Goal: Check status: Check status

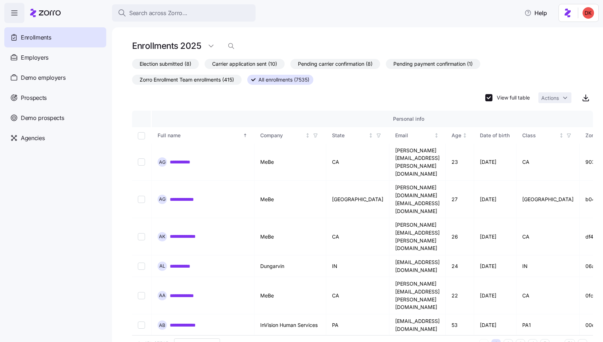
click at [9, 11] on span "button" at bounding box center [14, 12] width 19 height 19
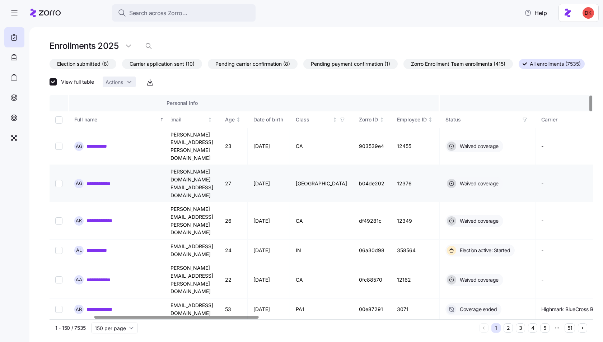
scroll to position [0, 147]
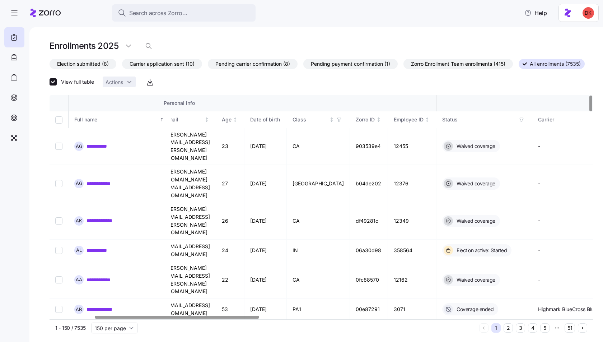
click at [524, 119] on icon "button" at bounding box center [521, 119] width 5 height 5
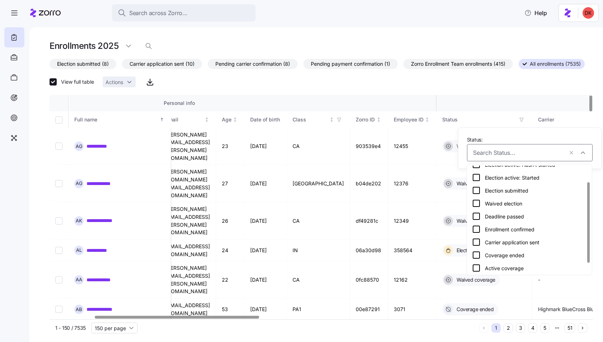
scroll to position [34, 0]
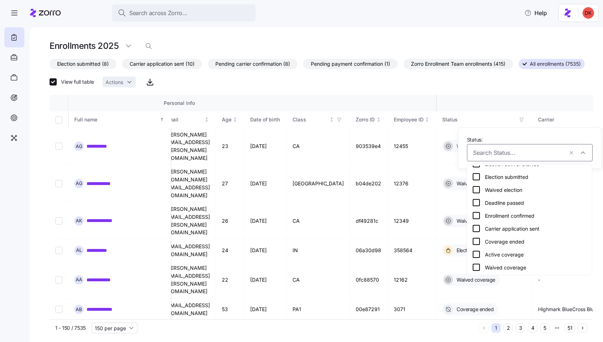
click at [474, 254] on icon at bounding box center [476, 254] width 9 height 9
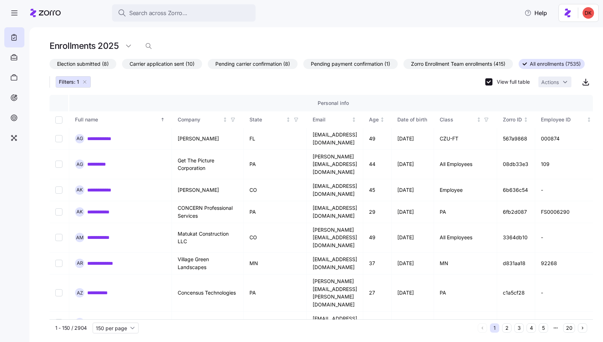
click at [83, 81] on icon "button" at bounding box center [85, 82] width 6 height 6
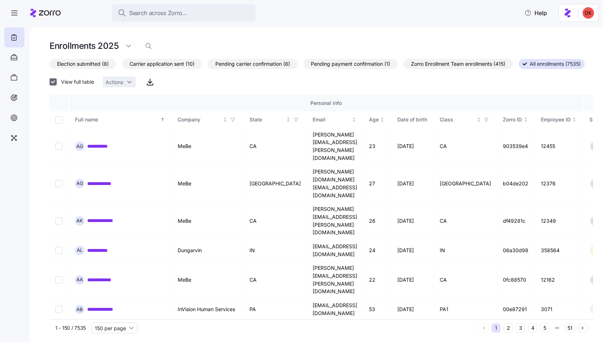
click at [57, 82] on input "View full table" at bounding box center [53, 81] width 7 height 7
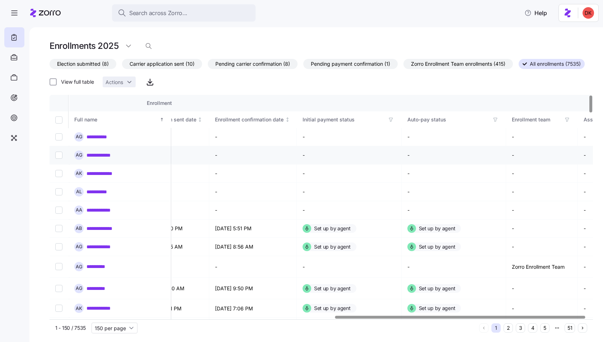
scroll to position [0, 626]
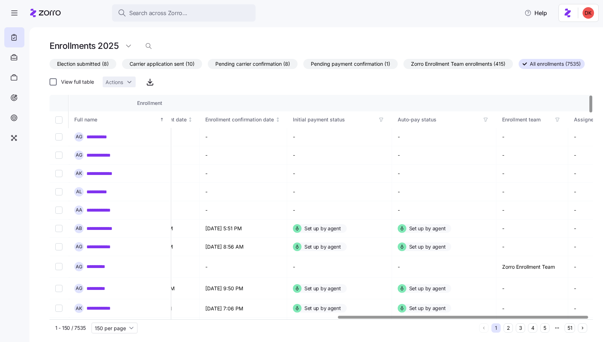
click at [57, 80] on input "View full table" at bounding box center [53, 81] width 7 height 7
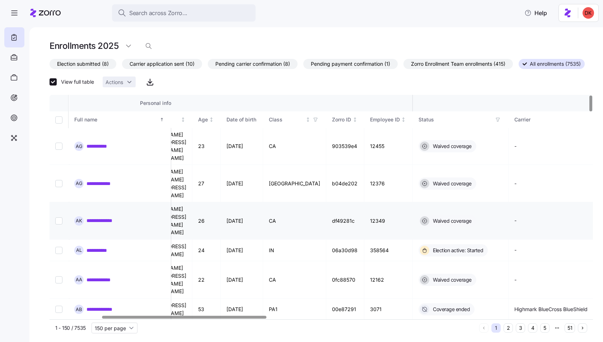
scroll to position [0, 169]
click at [57, 82] on input "View full table" at bounding box center [53, 81] width 7 height 7
checkbox input "false"
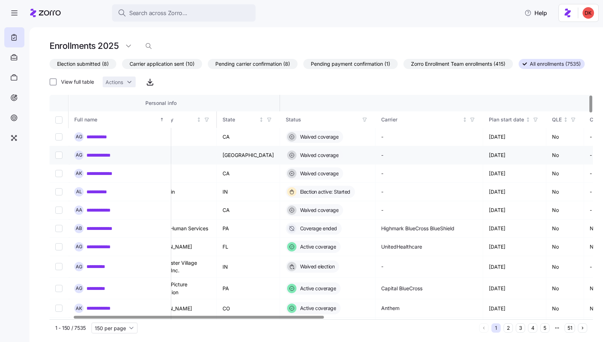
scroll to position [0, 0]
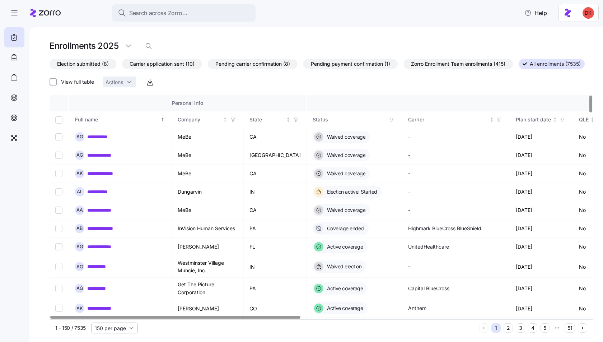
click at [132, 328] on input "150 per page" at bounding box center [115, 327] width 46 height 11
click at [203, 83] on div "Election submitted (8) Carrier application sent (10) Pending carrier confirmati…" at bounding box center [322, 74] width 544 height 30
click at [233, 120] on icon "button" at bounding box center [233, 119] width 5 height 5
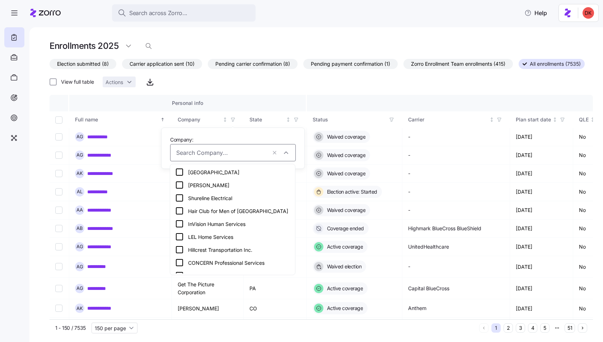
click at [180, 198] on icon at bounding box center [179, 198] width 9 height 9
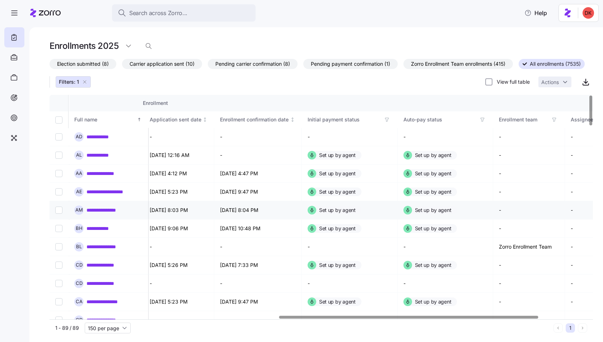
scroll to position [0, 584]
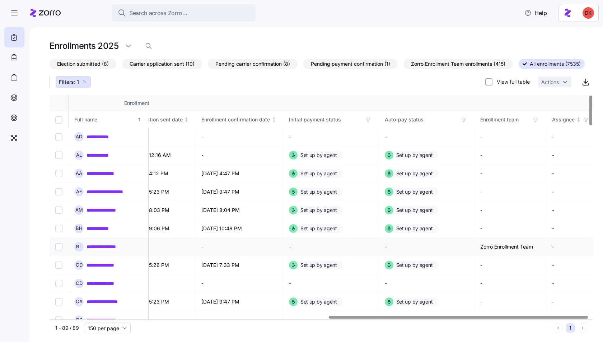
click at [112, 245] on link "**********" at bounding box center [108, 246] width 42 height 7
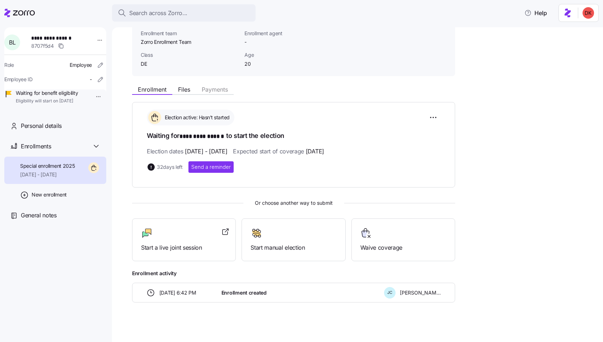
scroll to position [54, 0]
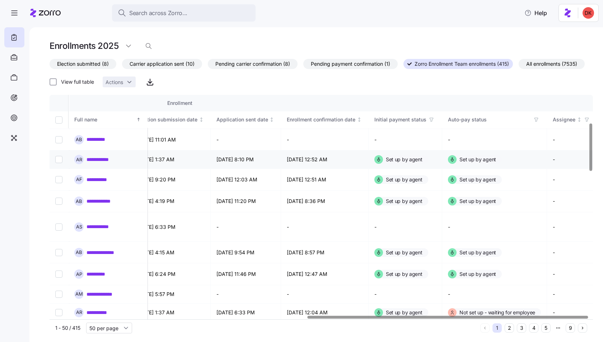
scroll to position [132, 498]
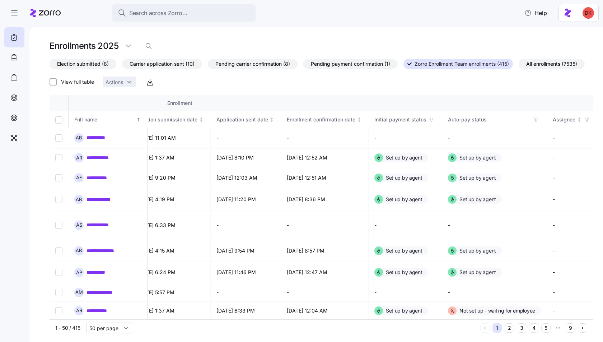
click at [551, 63] on span "All enrollments (7535)" at bounding box center [551, 63] width 51 height 9
click at [519, 66] on input "All enrollments (7535)" at bounding box center [519, 66] width 0 height 0
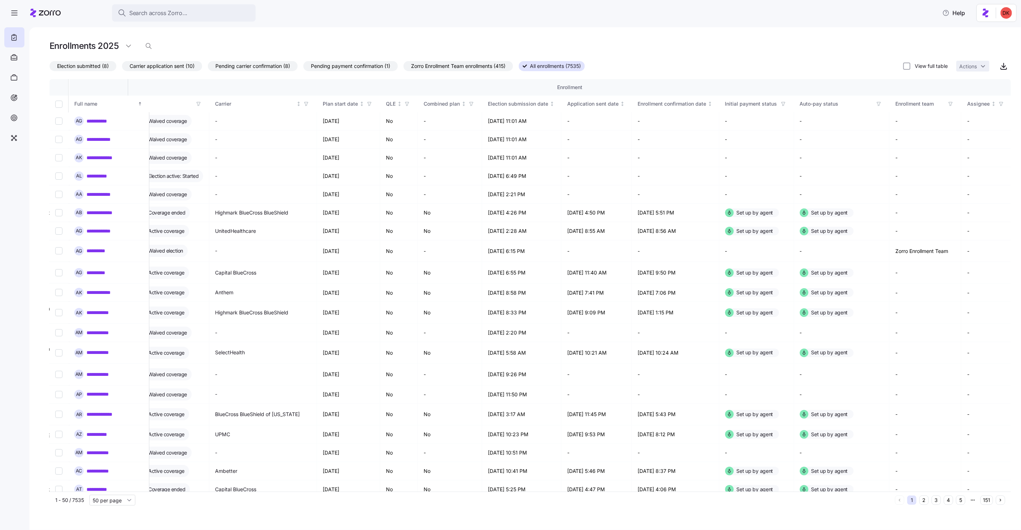
scroll to position [0, 130]
